Goal: Information Seeking & Learning: Learn about a topic

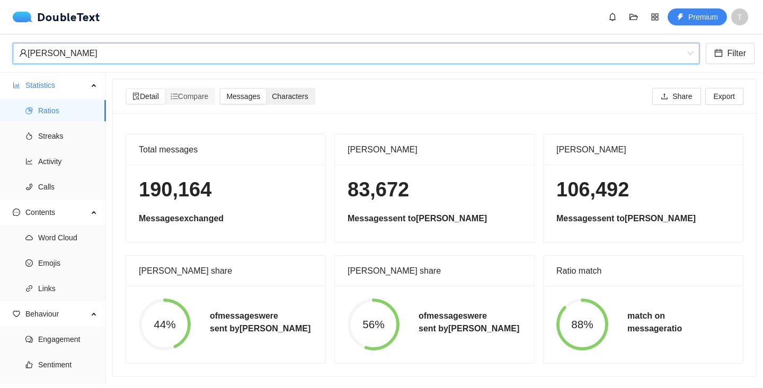
click at [308, 97] on span "Characters" at bounding box center [290, 96] width 36 height 8
click at [266, 89] on input "Characters" at bounding box center [266, 89] width 0 height 0
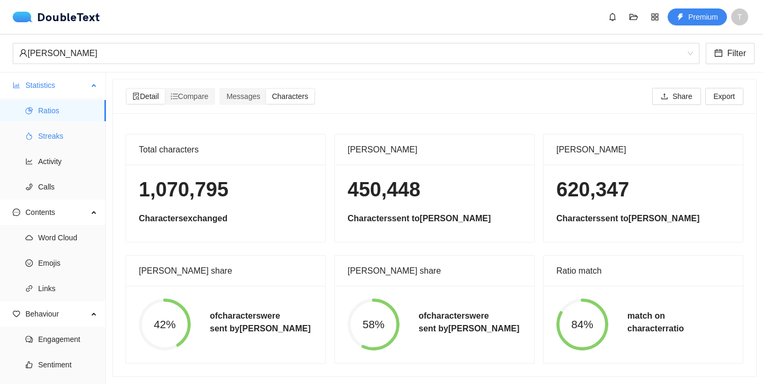
click at [31, 131] on li "Streaks" at bounding box center [53, 136] width 106 height 21
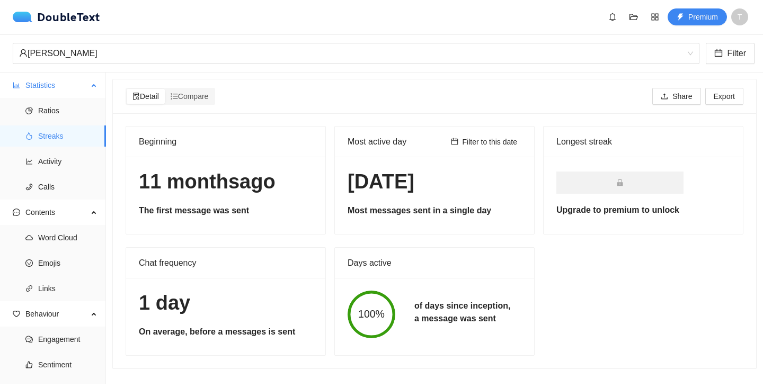
click at [65, 132] on span "Streaks" at bounding box center [67, 136] width 59 height 21
click at [53, 112] on span "Ratios" at bounding box center [67, 110] width 59 height 21
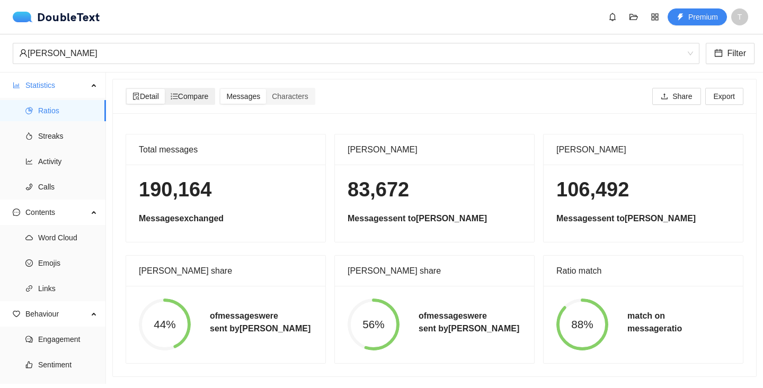
click at [181, 95] on span "Compare" at bounding box center [190, 96] width 38 height 8
click at [165, 89] on input "Compare" at bounding box center [165, 89] width 0 height 0
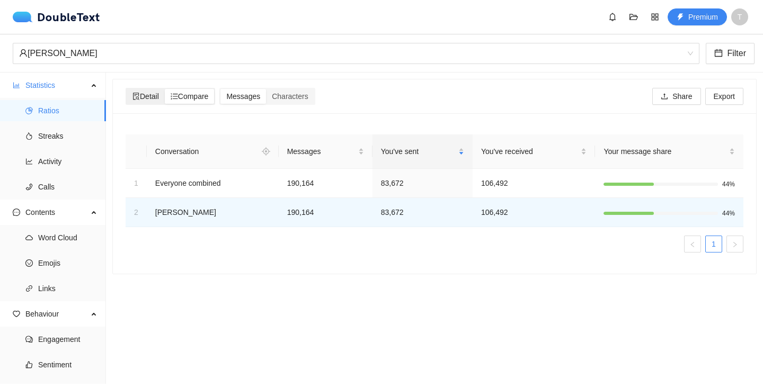
click at [150, 96] on span "Detail" at bounding box center [145, 96] width 26 height 8
click at [127, 89] on input "Detail" at bounding box center [127, 89] width 0 height 0
